Goal: Task Accomplishment & Management: Manage account settings

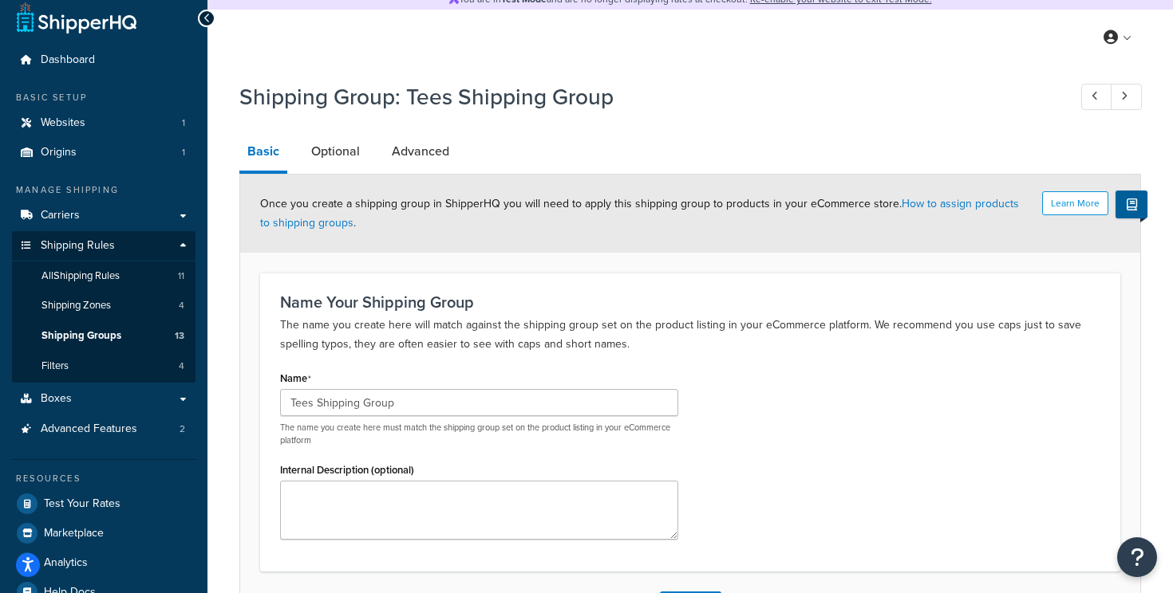
click at [270, 162] on link "Basic" at bounding box center [263, 152] width 48 height 41
click at [98, 242] on span "Shipping Rules" at bounding box center [78, 246] width 74 height 14
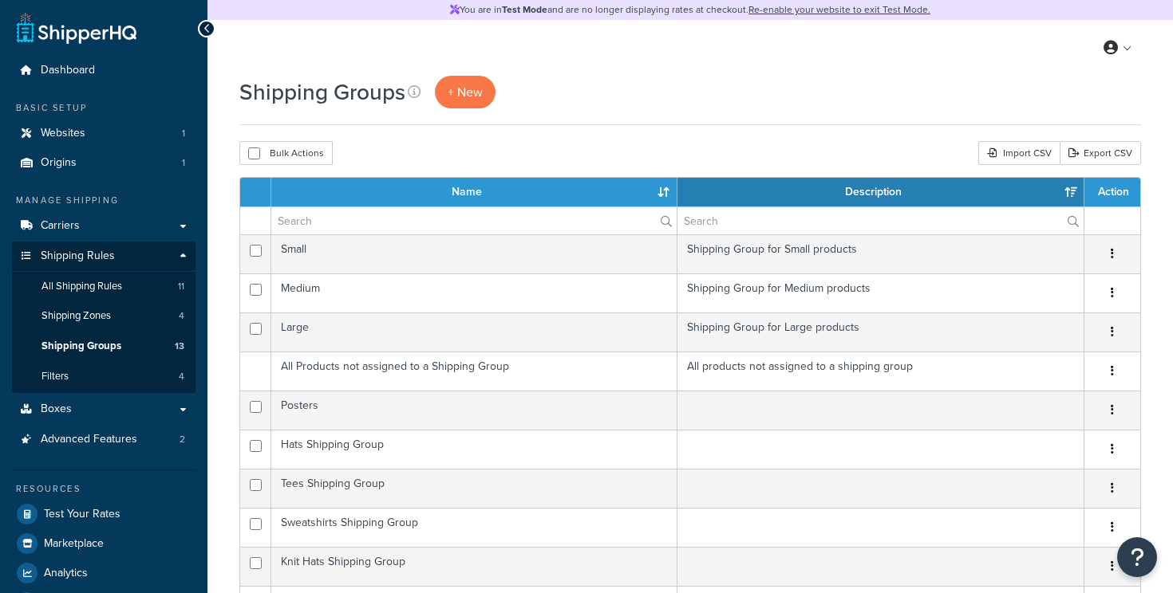
select select "15"
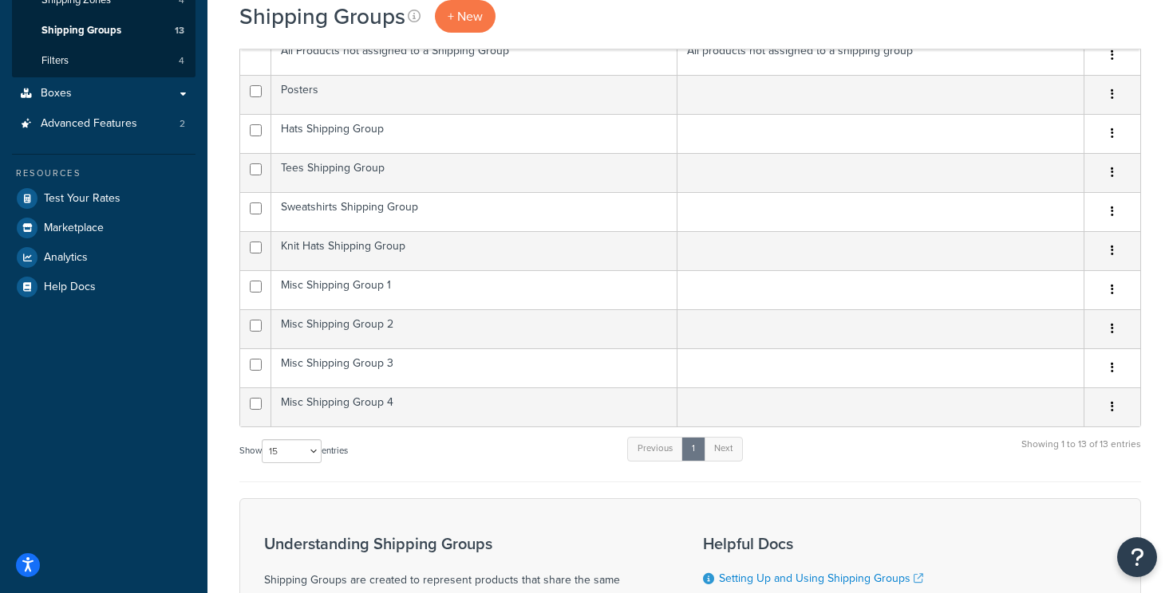
scroll to position [317, 0]
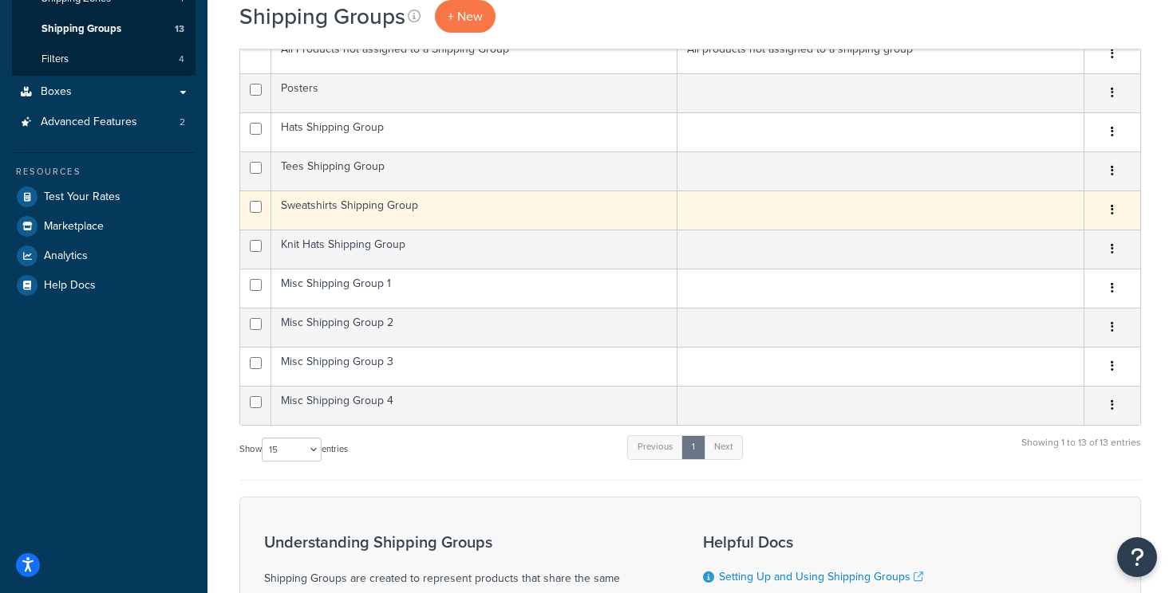
click at [407, 206] on td "Sweatshirts Shipping Group" at bounding box center [474, 210] width 406 height 39
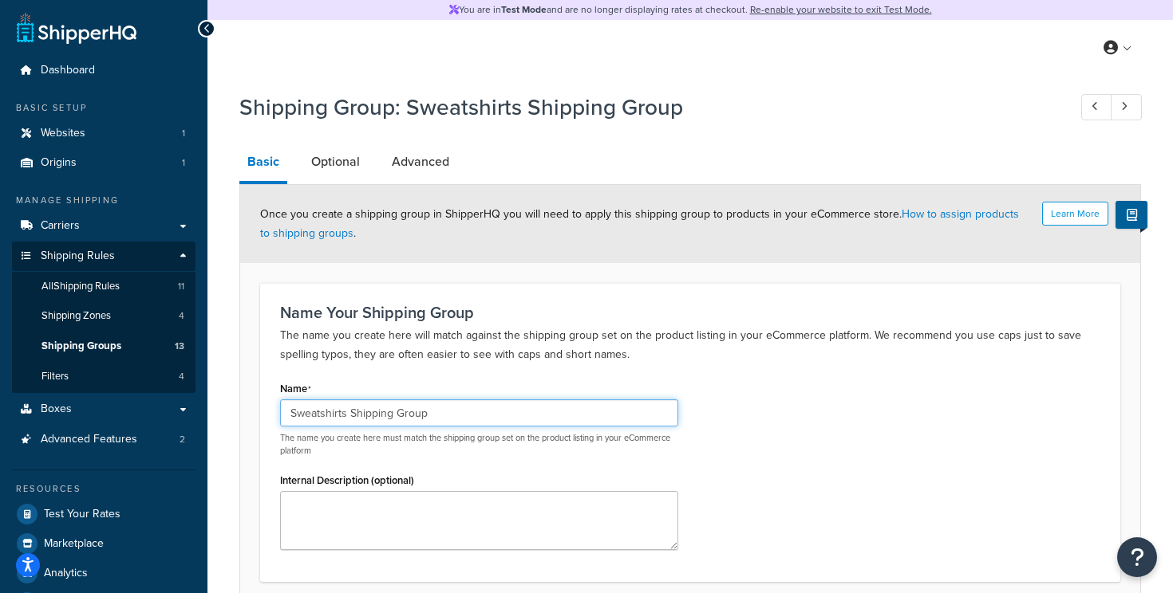
drag, startPoint x: 455, startPoint y: 416, endPoint x: 242, endPoint y: 390, distance: 213.8
click at [242, 390] on form "Learn More Once you create a shipping group in ShipperHQ you will need to apply…" at bounding box center [690, 416] width 900 height 463
click at [760, 402] on div "Name Sweatshirts Shipping Group The name you create here must match the shippin…" at bounding box center [690, 469] width 844 height 185
click at [471, 414] on input "Sweatshirts Shipping Group" at bounding box center [479, 413] width 398 height 27
drag, startPoint x: 471, startPoint y: 414, endPoint x: 246, endPoint y: 412, distance: 224.9
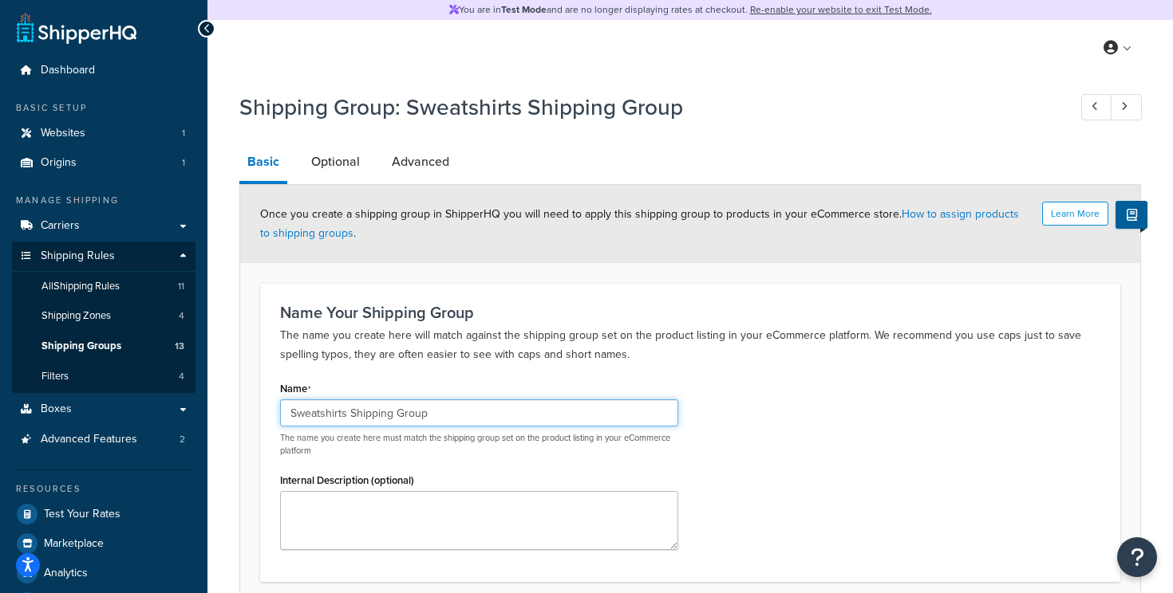
click at [246, 412] on form "Learn More Once you create a shipping group in ShipperHQ you will need to apply…" at bounding box center [690, 416] width 900 height 463
